Goal: Information Seeking & Learning: Check status

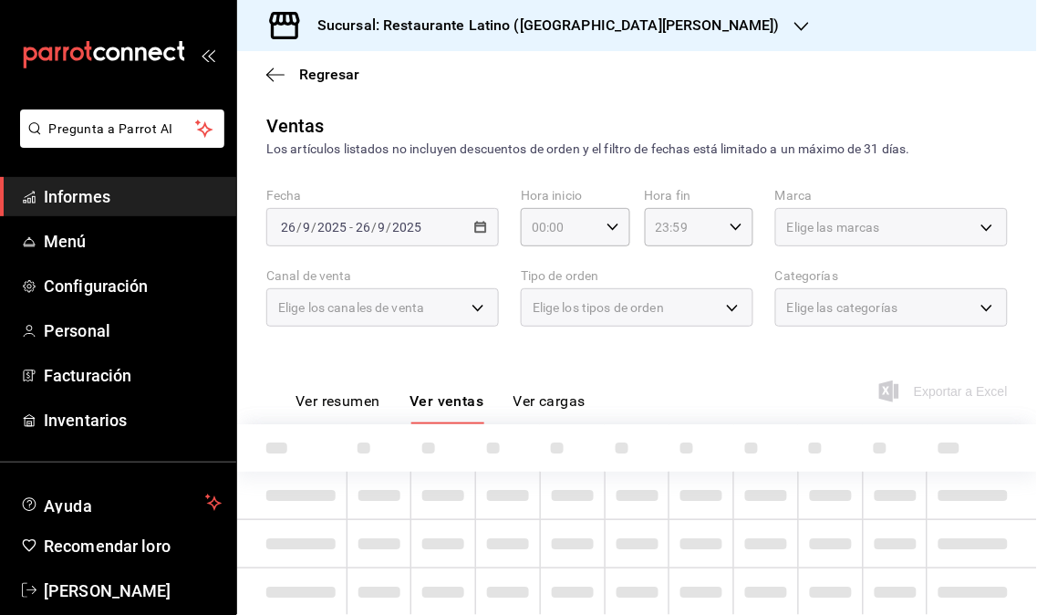
click at [139, 191] on span "Informes" at bounding box center [133, 196] width 178 height 25
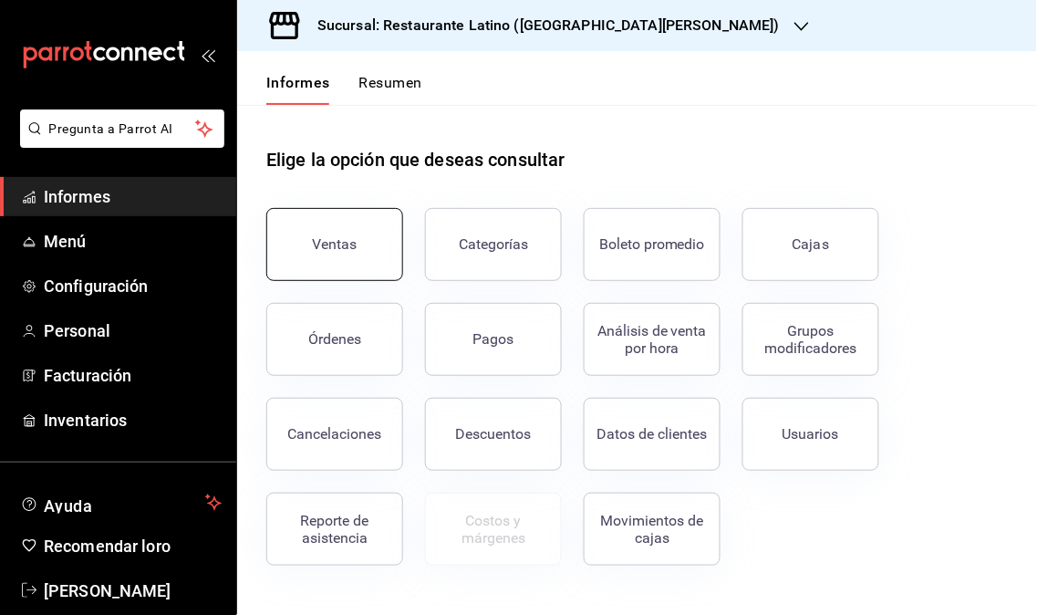
click at [284, 234] on button "Ventas" at bounding box center [334, 244] width 137 height 73
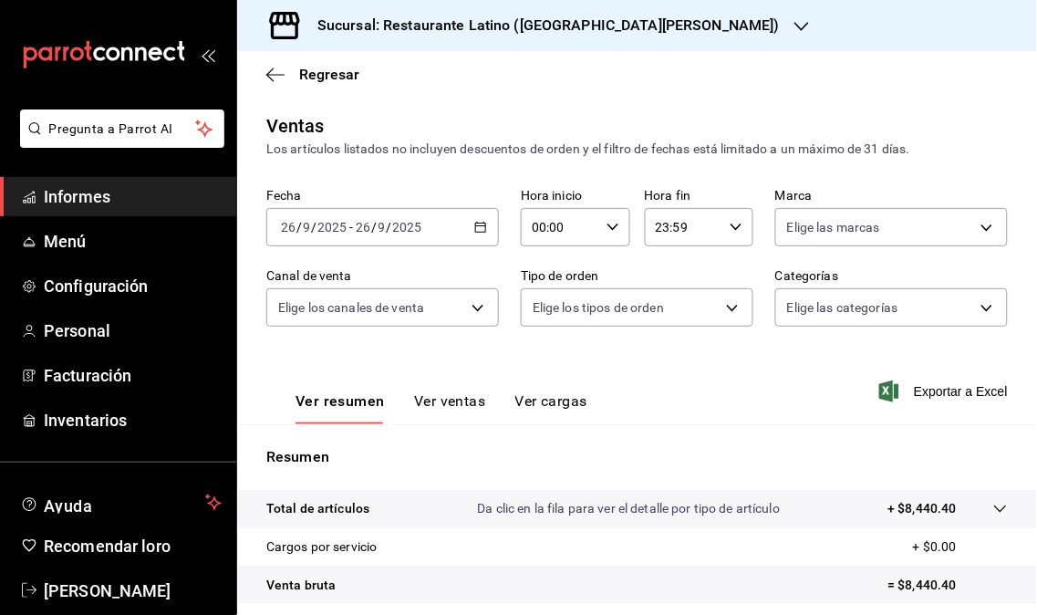
click at [648, 26] on font "Sucursal: Restaurante Latino ([GEOGRAPHIC_DATA][PERSON_NAME])" at bounding box center [548, 24] width 462 height 17
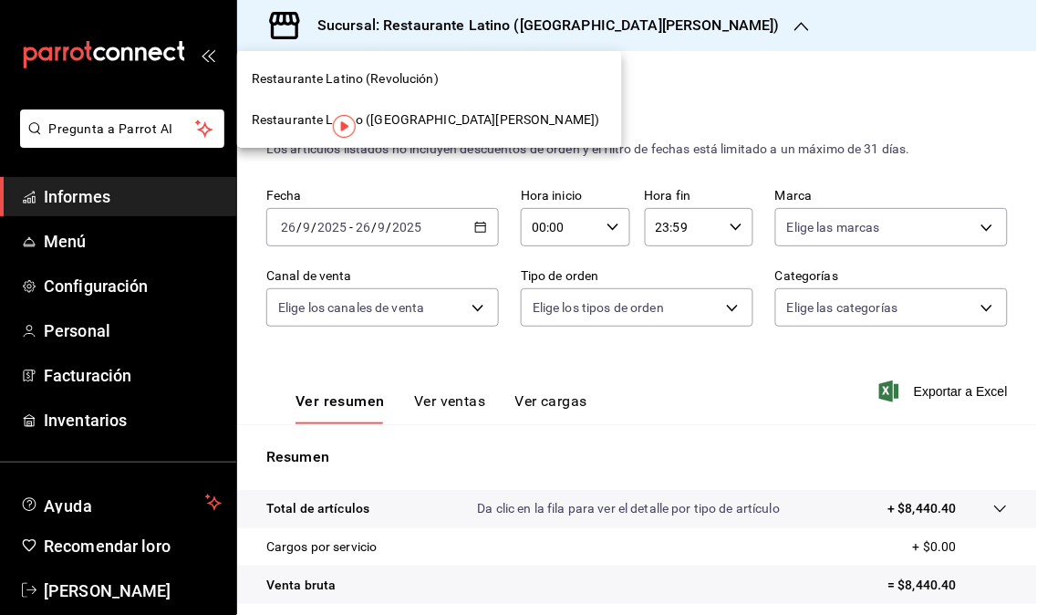
click at [433, 86] on span "Restaurante Latino (Revolución)" at bounding box center [345, 78] width 187 height 19
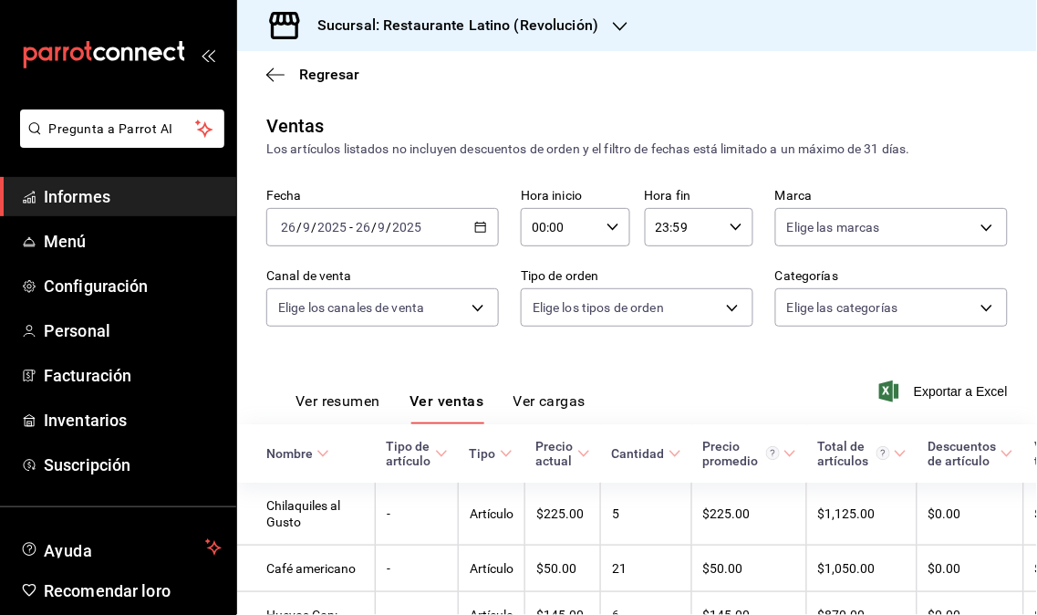
click at [103, 201] on font "Informes" at bounding box center [77, 196] width 67 height 19
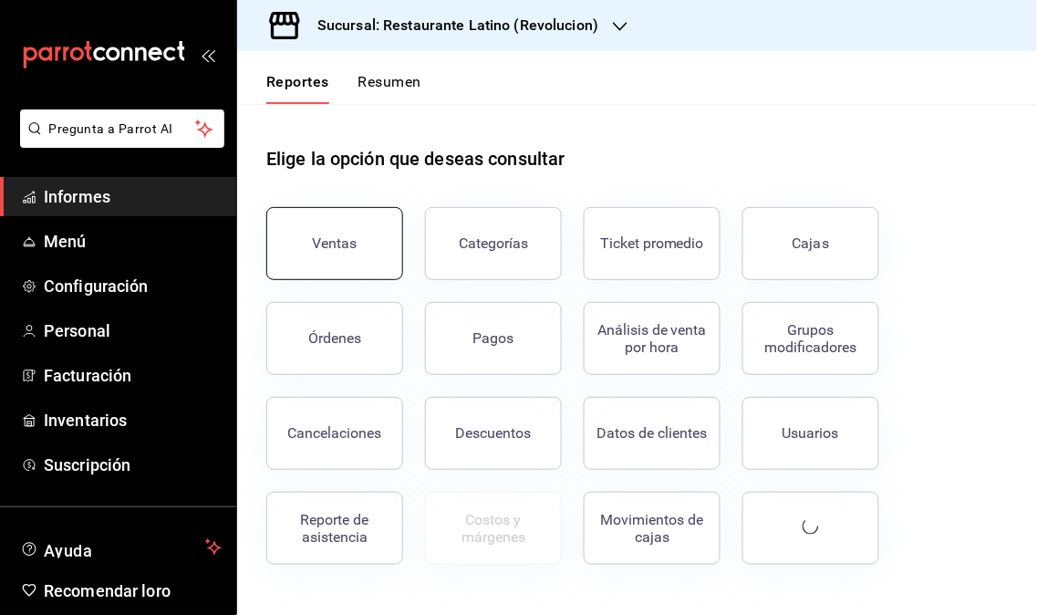
click at [317, 267] on button "Ventas" at bounding box center [334, 243] width 137 height 73
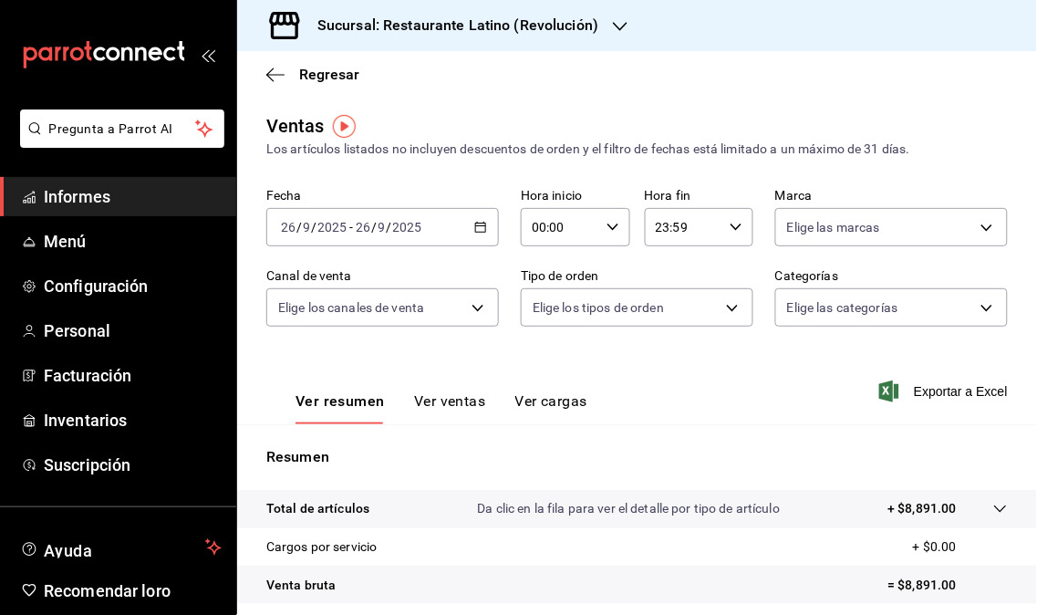
click at [591, 39] on div "Sucursal: Restaurante Latino (Revolución)" at bounding box center [443, 25] width 383 height 51
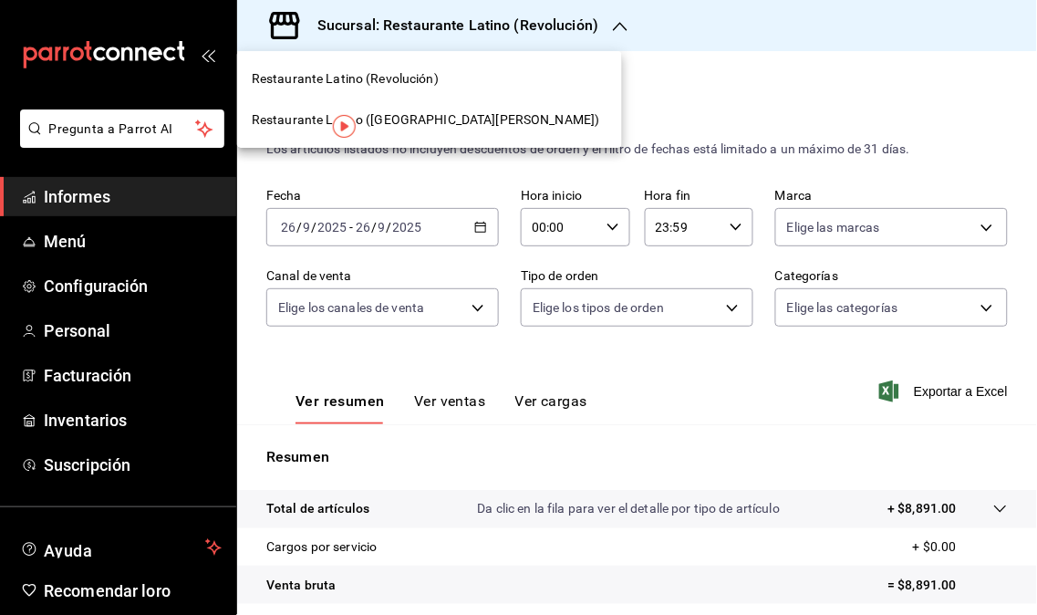
click at [449, 120] on font "Restaurante Latino ([GEOGRAPHIC_DATA][PERSON_NAME])" at bounding box center [426, 119] width 348 height 15
